Goal: Information Seeking & Learning: Check status

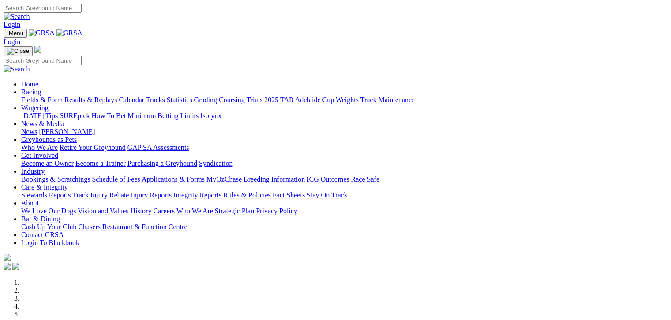
click at [41, 96] on link "Fields & Form" at bounding box center [41, 100] width 41 height 8
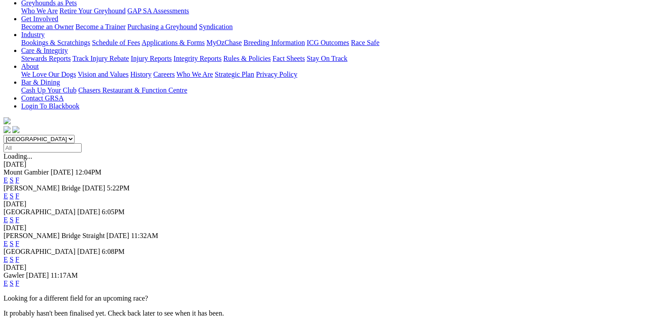
scroll to position [154, 0]
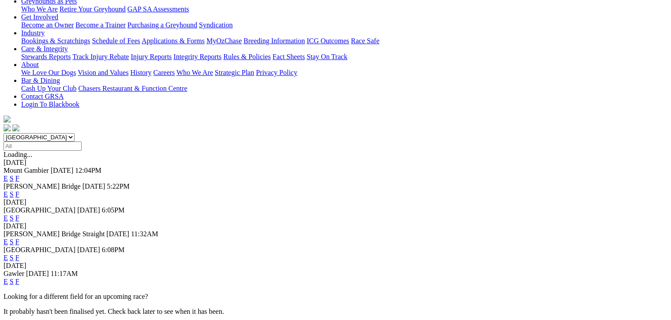
click at [19, 254] on link "F" at bounding box center [17, 258] width 4 height 8
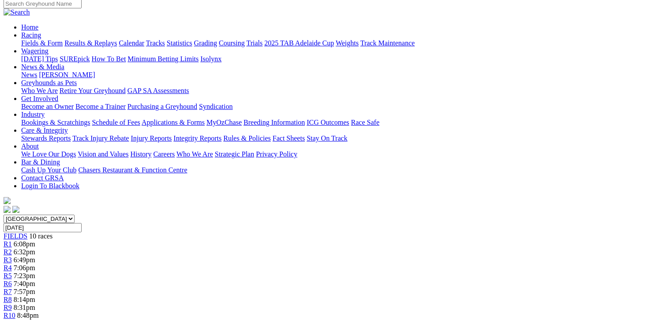
scroll to position [55, 0]
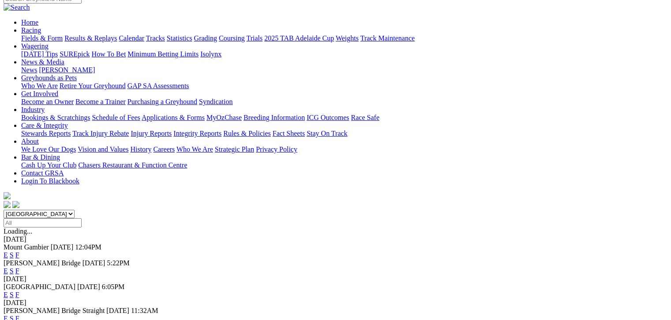
scroll to position [77, 0]
click at [19, 315] on link "F" at bounding box center [17, 319] width 4 height 8
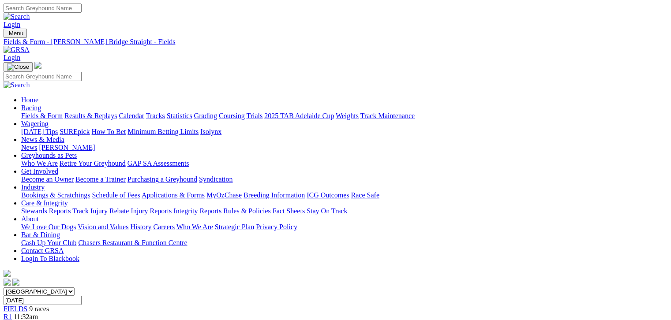
click at [110, 112] on link "Results & Replays" at bounding box center [90, 116] width 53 height 8
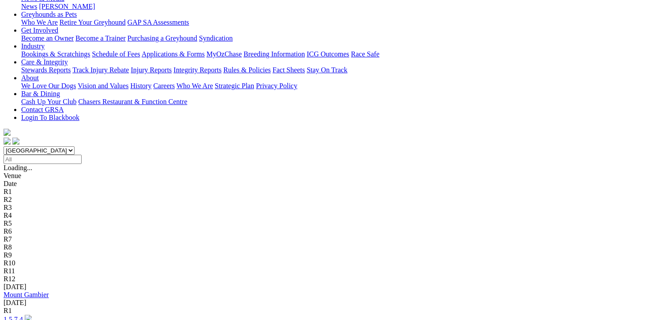
scroll to position [143, 0]
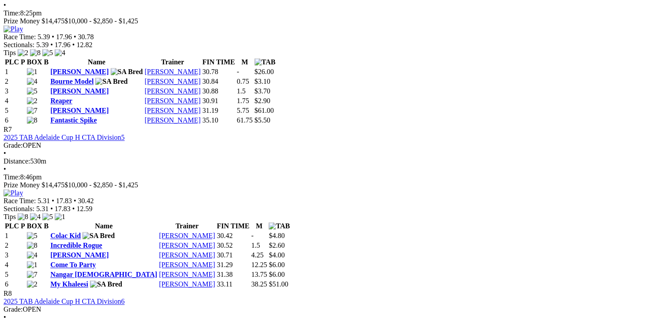
scroll to position [1180, 0]
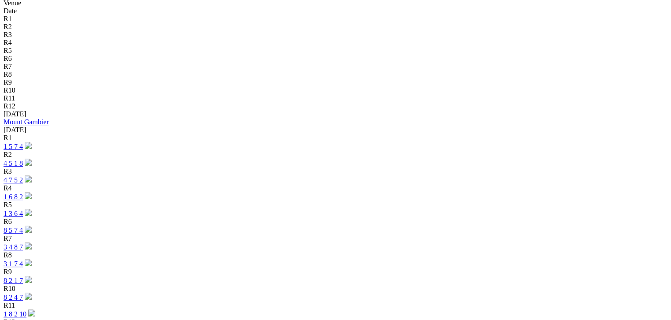
scroll to position [319, 0]
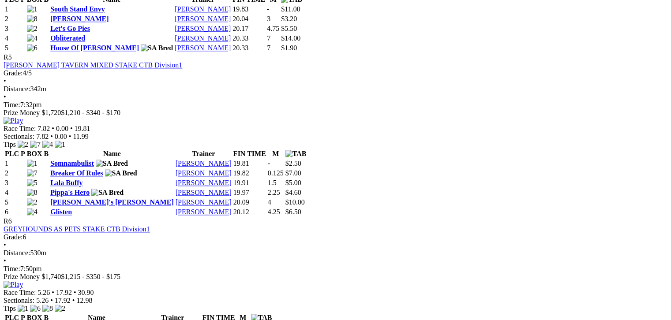
scroll to position [1015, 0]
